Goal: Task Accomplishment & Management: Use online tool/utility

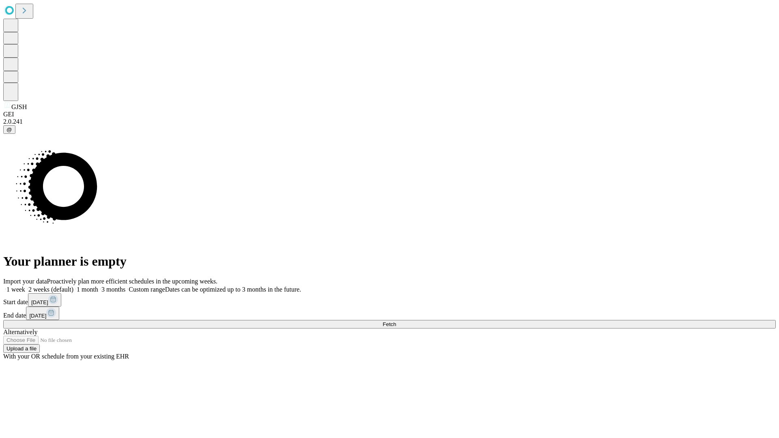
click at [396, 321] on span "Fetch" at bounding box center [389, 324] width 13 height 6
